Goal: Task Accomplishment & Management: Manage account settings

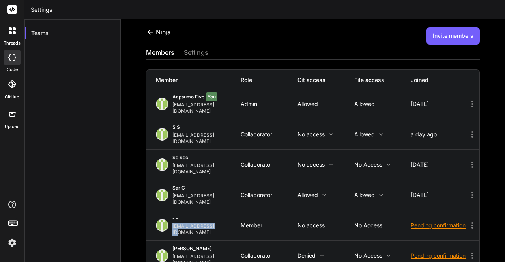
click at [13, 243] on img at bounding box center [12, 242] width 13 height 13
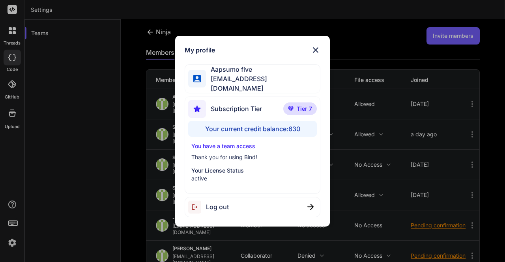
click at [235, 201] on div "Log out" at bounding box center [252, 207] width 135 height 20
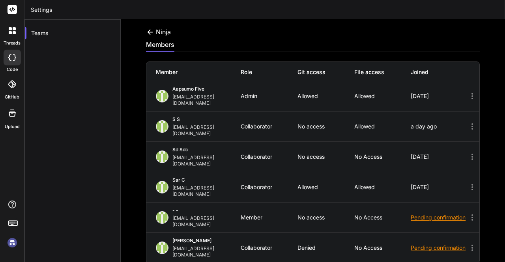
click at [15, 241] on img at bounding box center [12, 242] width 13 height 13
click at [11, 237] on img at bounding box center [12, 242] width 13 height 13
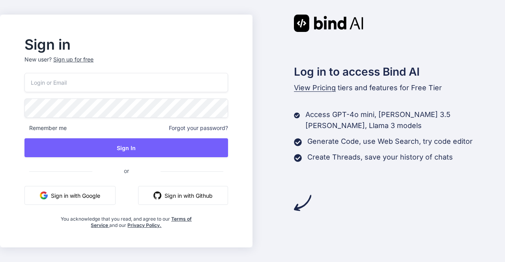
click at [79, 195] on button "Sign in with Google" at bounding box center [69, 195] width 91 height 19
click at [97, 85] on input "email" at bounding box center [125, 82] width 203 height 19
type input "[EMAIL_ADDRESS][DOMAIN_NAME]"
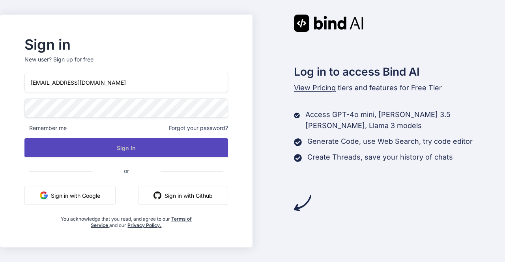
click at [159, 152] on button "Sign In" at bounding box center [125, 147] width 203 height 19
click at [140, 148] on button "Sign In" at bounding box center [125, 147] width 203 height 19
